Goal: Transaction & Acquisition: Subscribe to service/newsletter

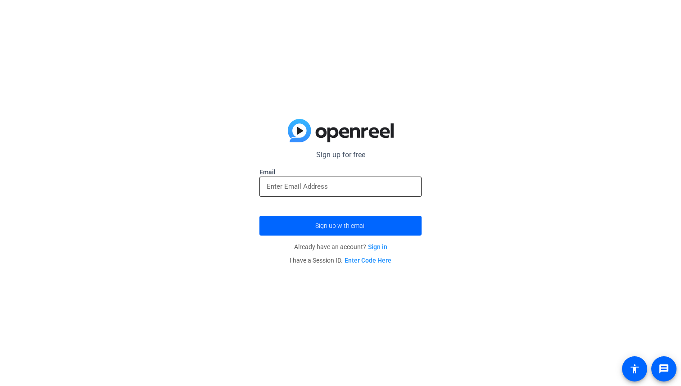
click at [346, 189] on input "email" at bounding box center [340, 186] width 148 height 11
click at [349, 219] on span "submit" at bounding box center [340, 226] width 162 height 22
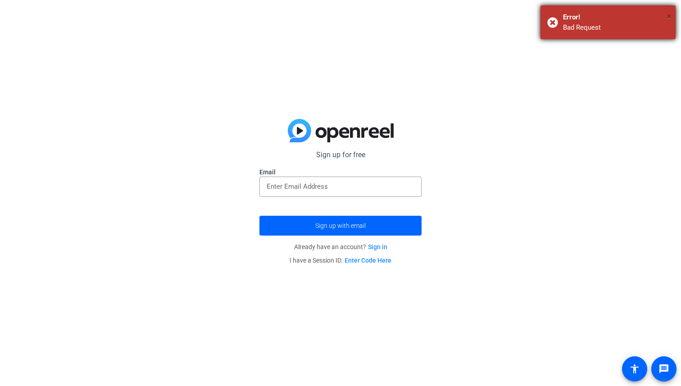
click at [667, 19] on span "×" at bounding box center [668, 16] width 5 height 11
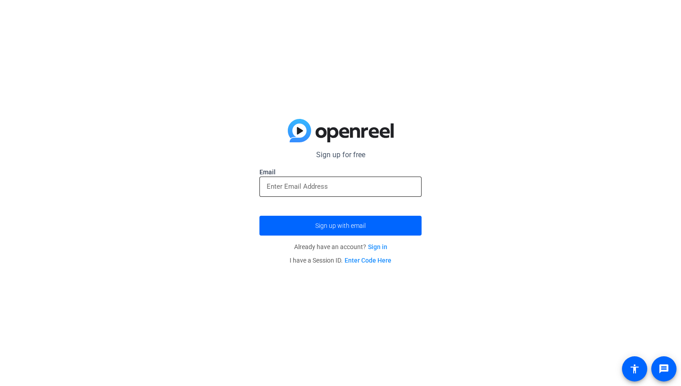
click at [339, 185] on input "email" at bounding box center [340, 186] width 148 height 11
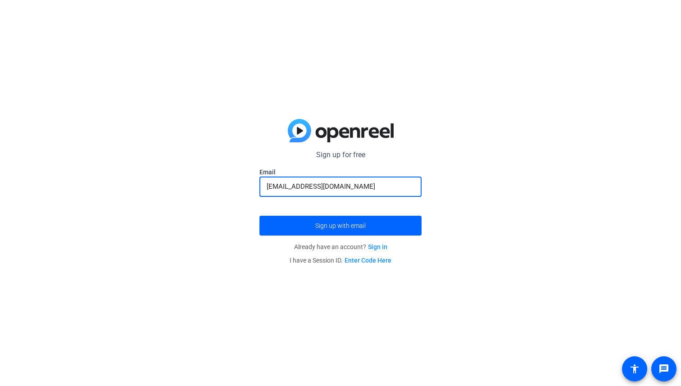
type input "[EMAIL_ADDRESS][DOMAIN_NAME]"
click at [259, 216] on button "Sign up with email" at bounding box center [340, 226] width 162 height 20
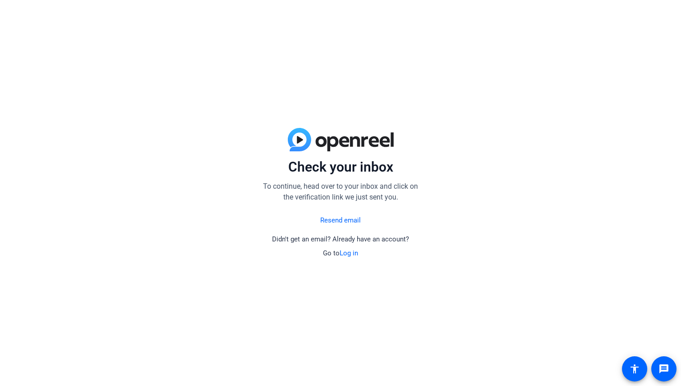
click at [347, 218] on link "Resend email" at bounding box center [340, 220] width 41 height 10
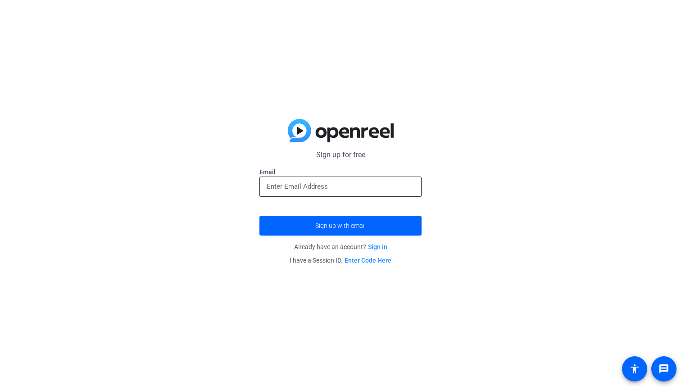
click at [290, 180] on div at bounding box center [340, 186] width 148 height 20
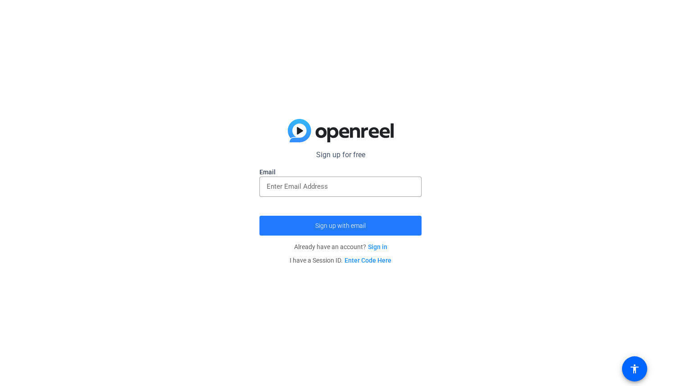
click at [351, 220] on span "submit" at bounding box center [340, 226] width 162 height 22
